Goal: Information Seeking & Learning: Understand process/instructions

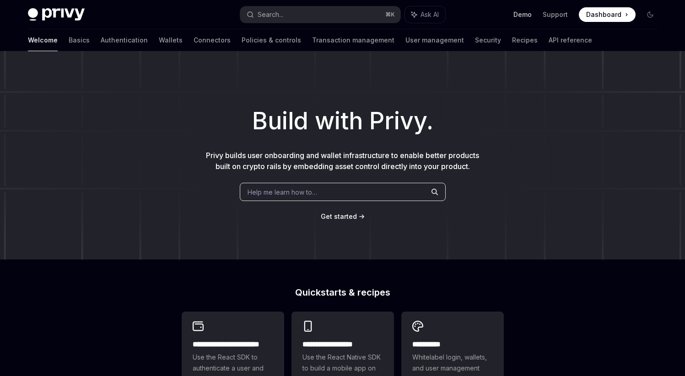
click at [516, 12] on link "Demo" at bounding box center [522, 14] width 18 height 9
click at [53, 9] on img at bounding box center [56, 14] width 57 height 13
click at [603, 15] on span "Dashboard" at bounding box center [603, 14] width 35 height 9
click at [101, 43] on link "Authentication" at bounding box center [124, 40] width 47 height 22
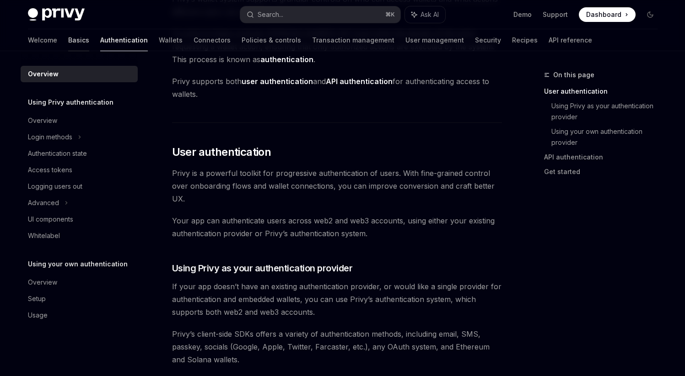
scroll to position [111, 0]
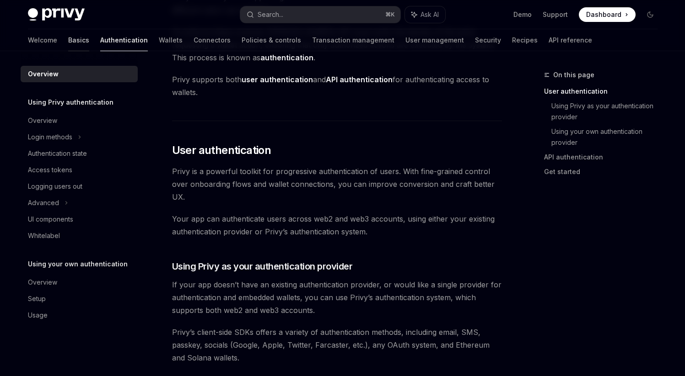
click at [68, 41] on link "Basics" at bounding box center [78, 40] width 21 height 22
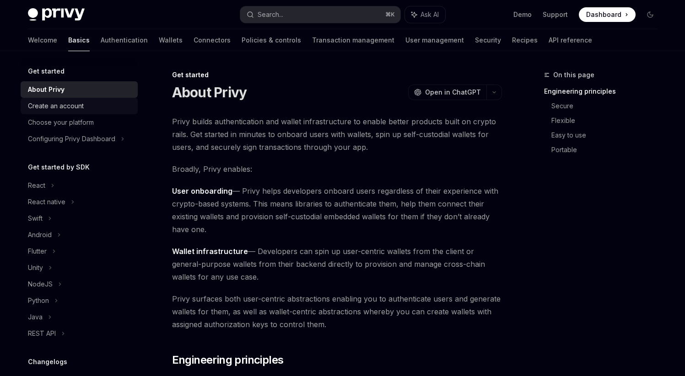
click at [64, 110] on div "Create an account" at bounding box center [56, 106] width 56 height 11
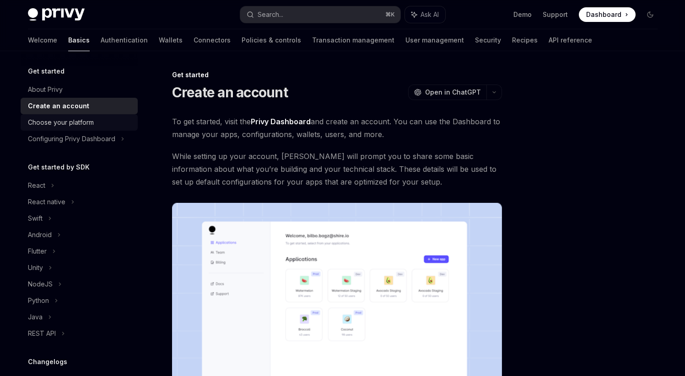
click at [65, 121] on div "Choose your platform" at bounding box center [61, 122] width 66 height 11
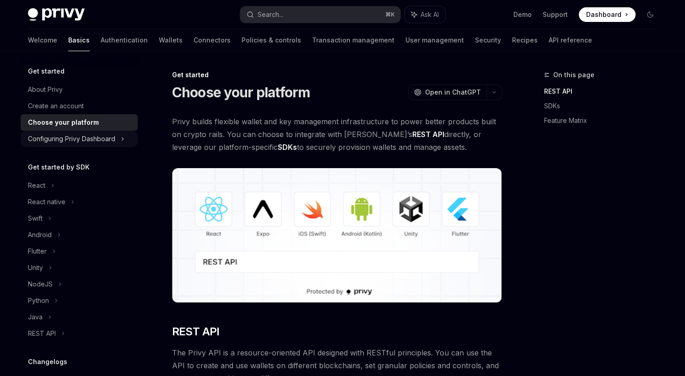
click at [60, 133] on div "Configuring Privy Dashboard" at bounding box center [79, 139] width 117 height 16
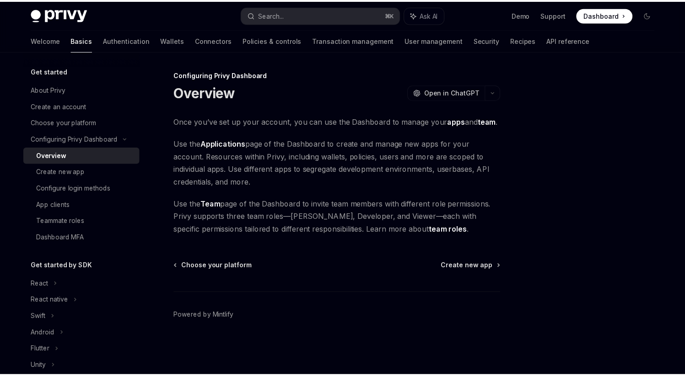
scroll to position [2, 0]
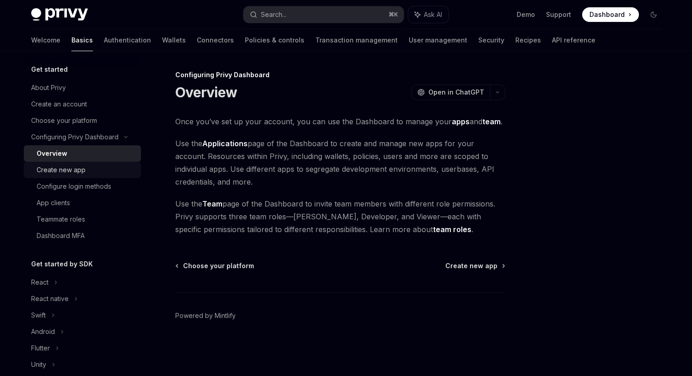
click at [92, 173] on div "Create new app" at bounding box center [86, 170] width 99 height 11
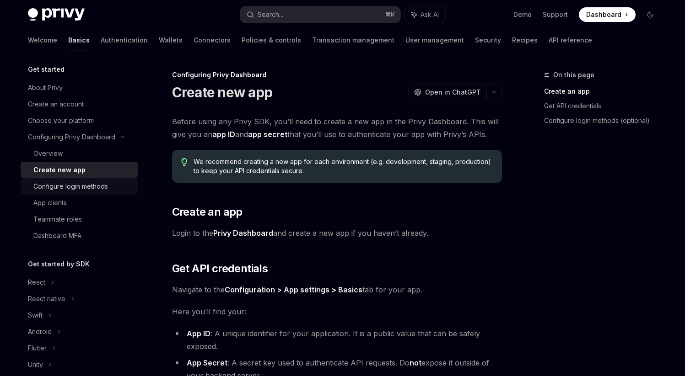
click at [89, 185] on div "Configure login methods" at bounding box center [70, 186] width 75 height 11
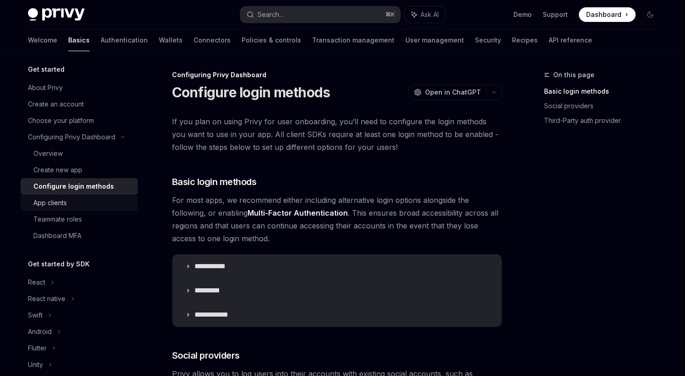
click at [75, 195] on link "App clients" at bounding box center [79, 203] width 117 height 16
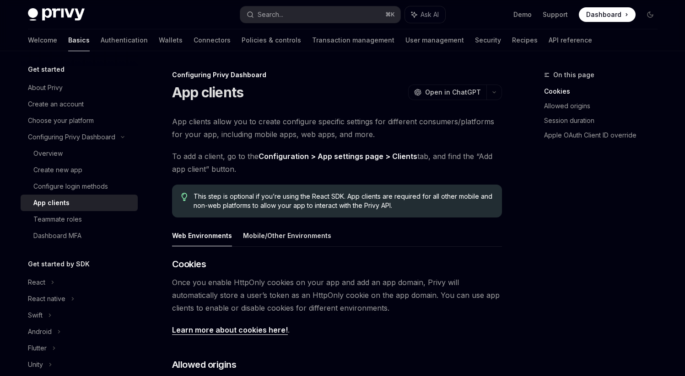
click at [73, 204] on div "App clients" at bounding box center [82, 203] width 99 height 11
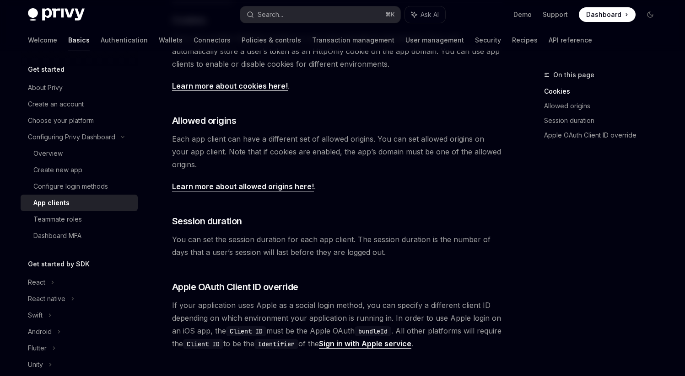
scroll to position [354, 0]
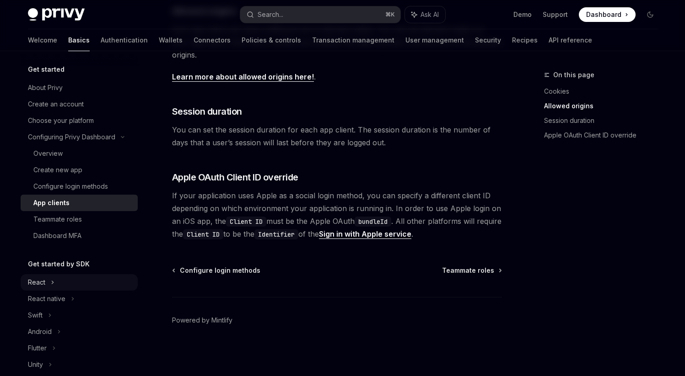
click at [63, 282] on div "React" at bounding box center [79, 282] width 117 height 16
type textarea "*"
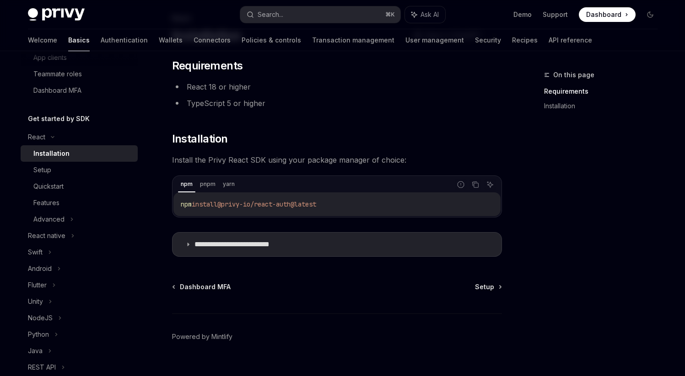
scroll to position [58, 0]
drag, startPoint x: 345, startPoint y: 203, endPoint x: 277, endPoint y: 205, distance: 67.7
click at [262, 204] on code "npm install @privy-io/react-auth@latest" at bounding box center [337, 203] width 312 height 11
click at [379, 214] on div "npm install @privy-io/react-auth@latest" at bounding box center [336, 204] width 327 height 24
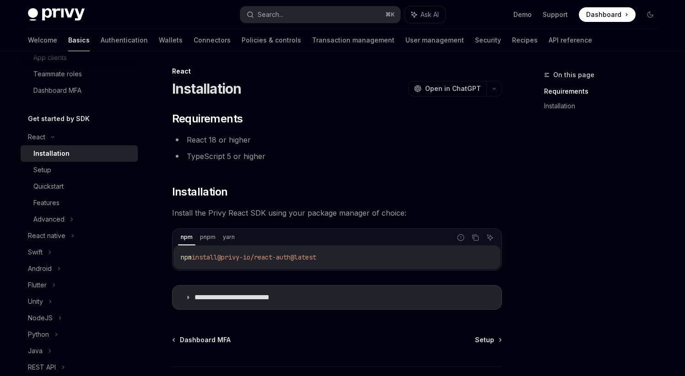
scroll to position [0, 0]
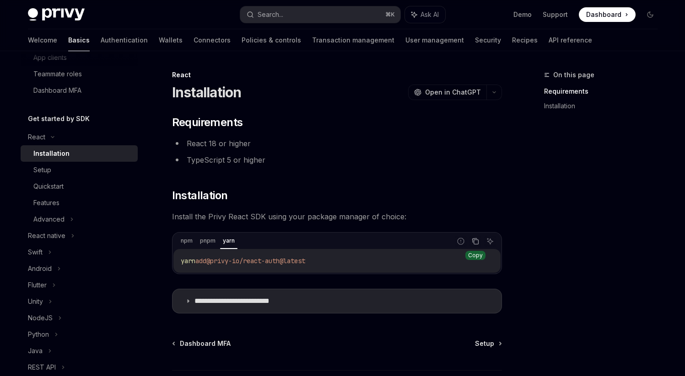
click at [478, 244] on icon "Copy the contents from the code block" at bounding box center [475, 241] width 7 height 7
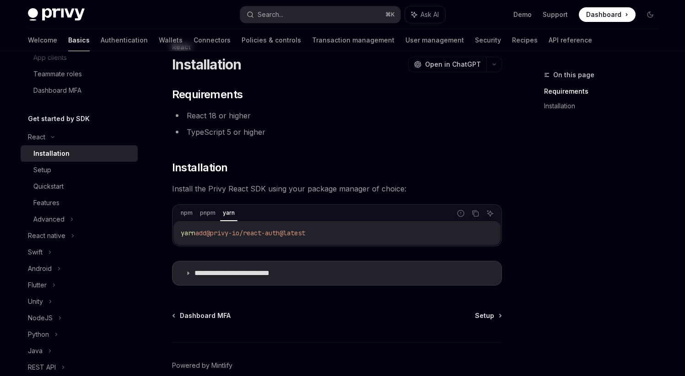
scroll to position [73, 0]
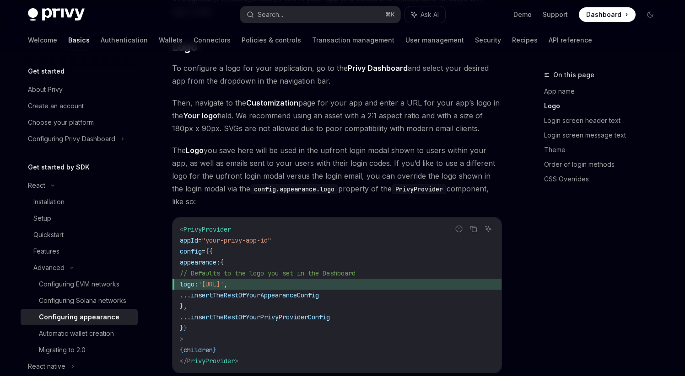
scroll to position [467, 0]
